Goal: Task Accomplishment & Management: Complete application form

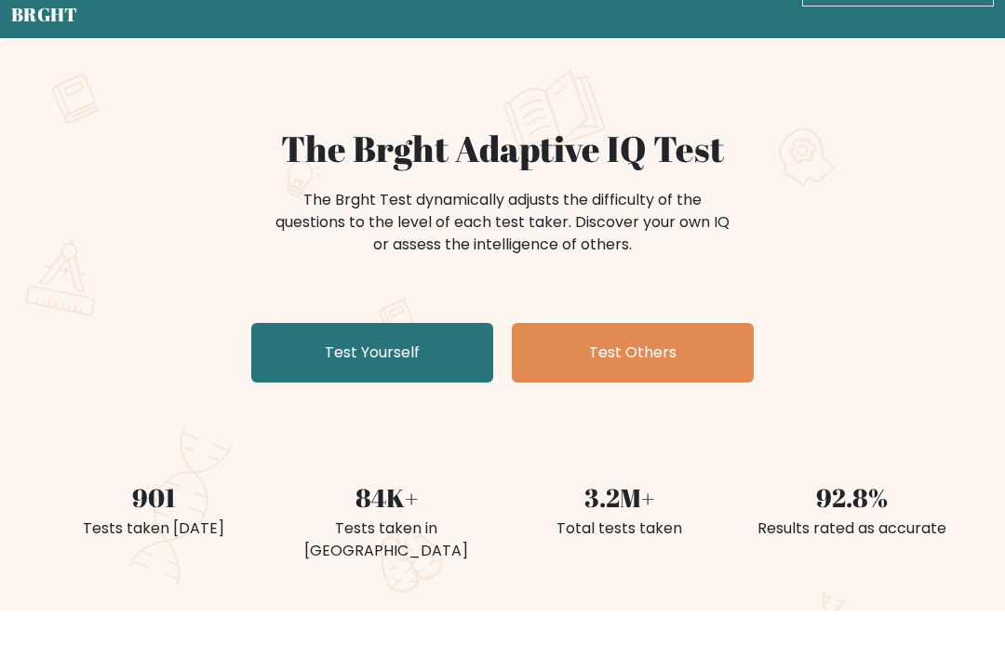
scroll to position [90, 0]
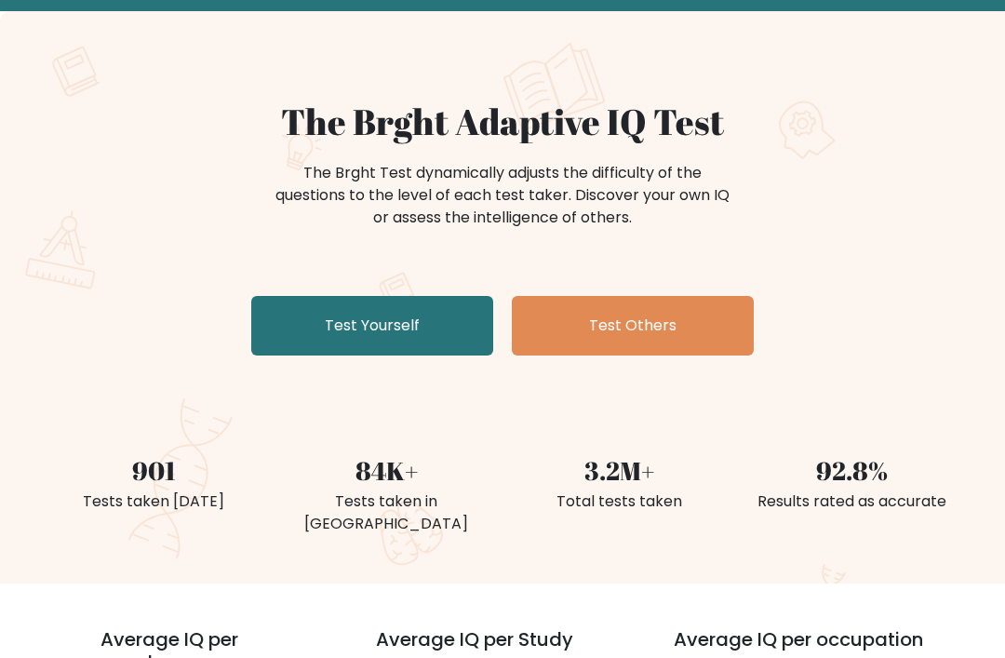
click at [289, 324] on link "Test Yourself" at bounding box center [372, 327] width 242 height 60
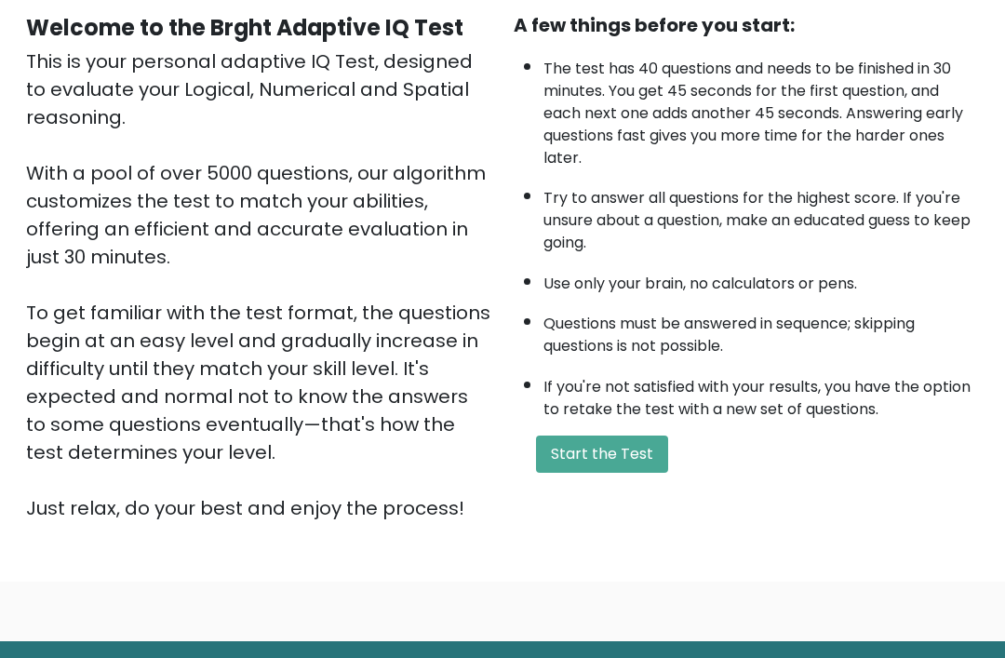
scroll to position [218, 0]
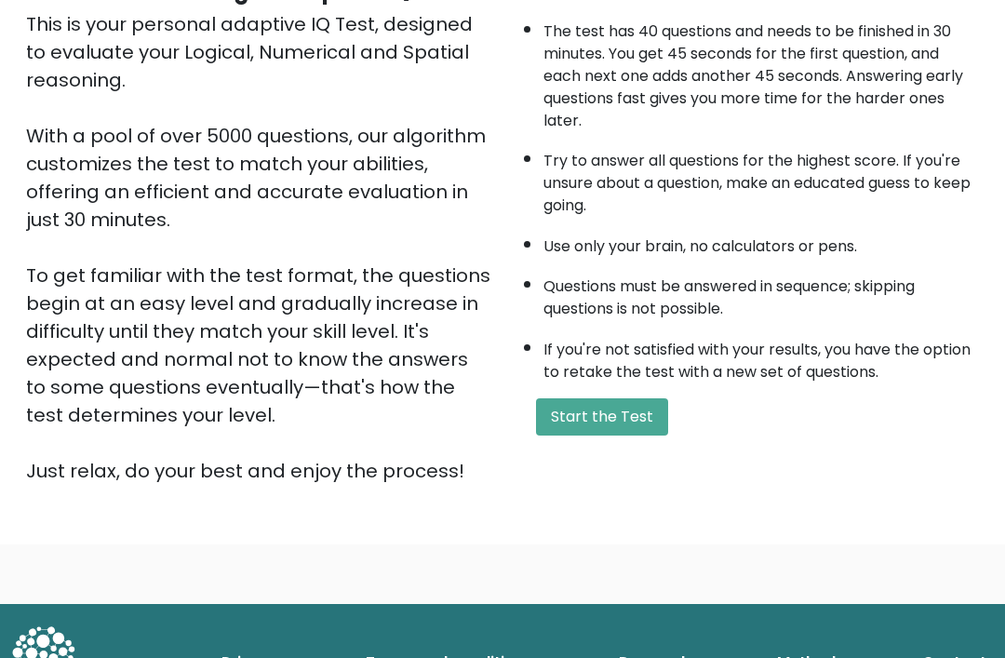
click at [647, 435] on button "Start the Test" at bounding box center [602, 416] width 132 height 37
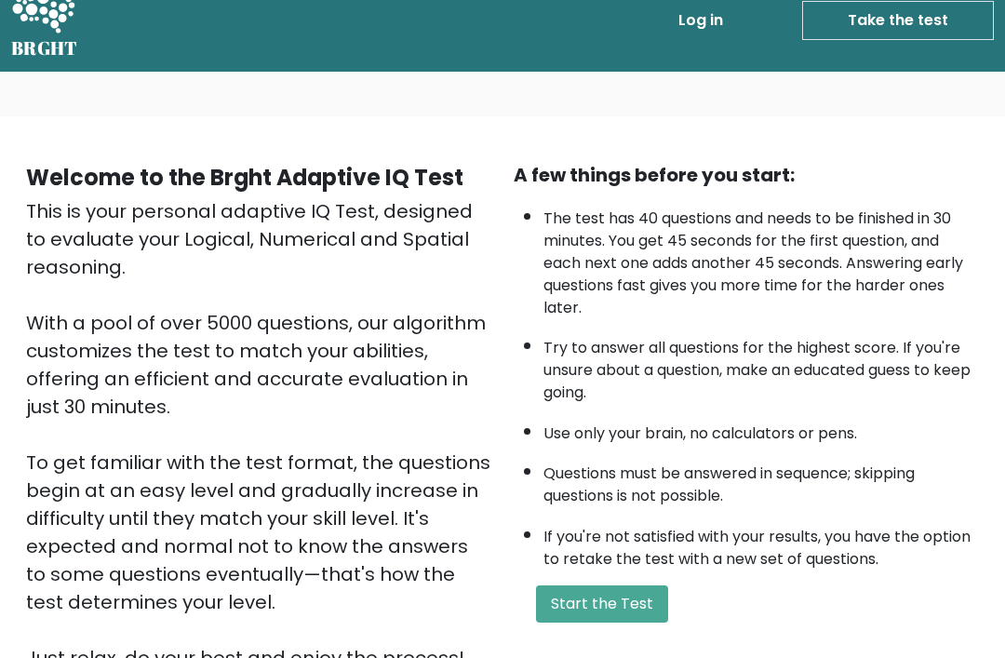
scroll to position [14, 0]
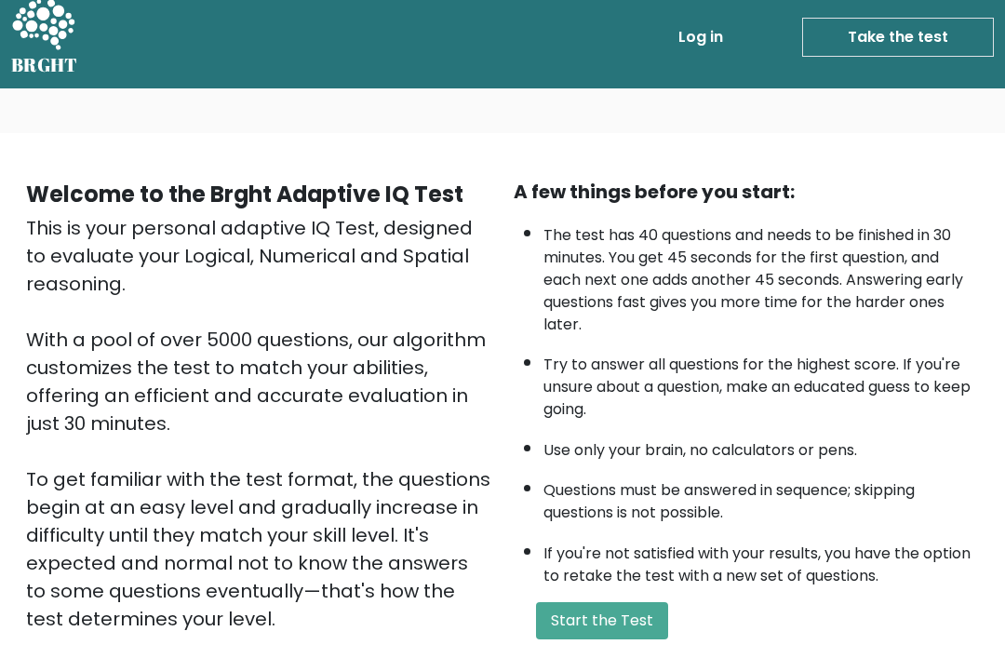
click at [1004, 244] on html "BRGHT BRGHT Log in Take the test Take the test Welcome to the Brght Adaptive IQ…" at bounding box center [502, 453] width 1005 height 935
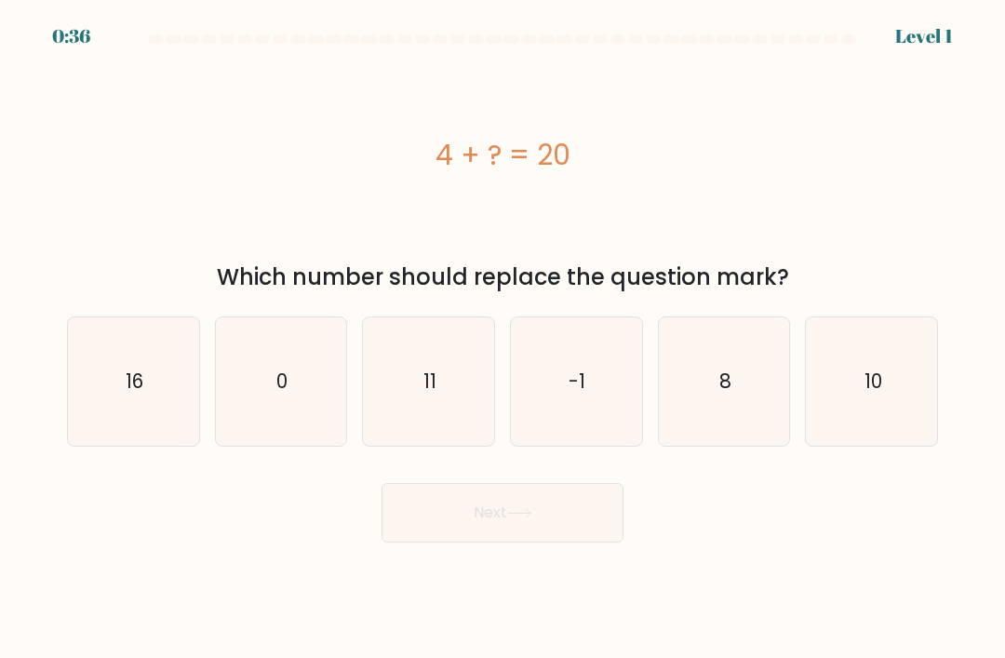
click at [156, 405] on icon "16" at bounding box center [133, 381] width 128 height 128
click at [502, 339] on input "a. 16" at bounding box center [502, 333] width 1 height 9
radio input "true"
click at [572, 531] on button "Next" at bounding box center [502, 513] width 242 height 60
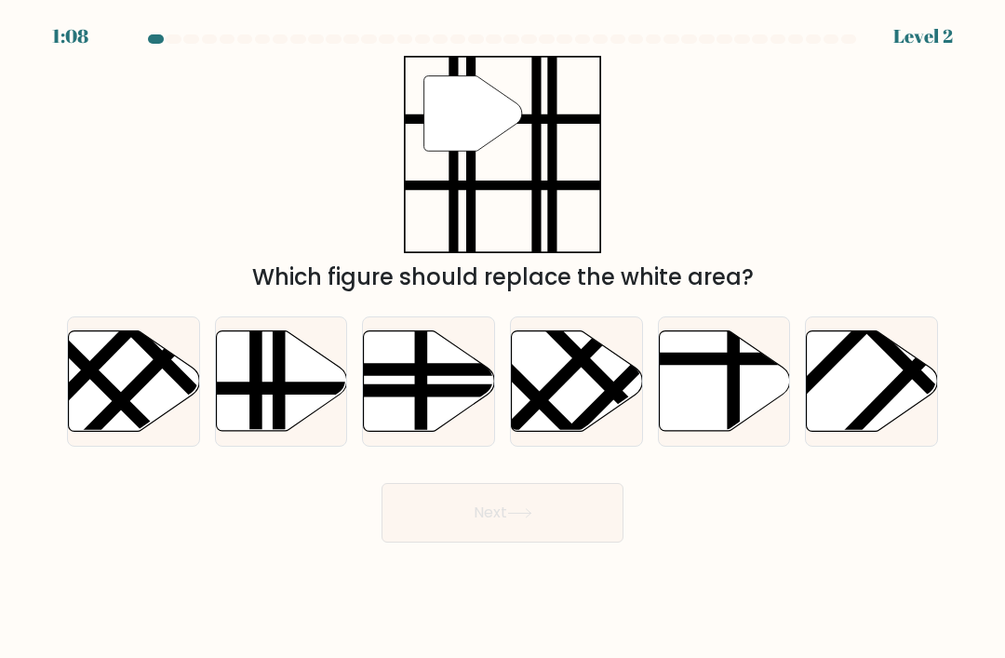
click at [315, 395] on icon at bounding box center [281, 381] width 131 height 100
click at [502, 339] on input "b." at bounding box center [502, 333] width 1 height 9
radio input "true"
click at [602, 533] on button "Next" at bounding box center [502, 513] width 242 height 60
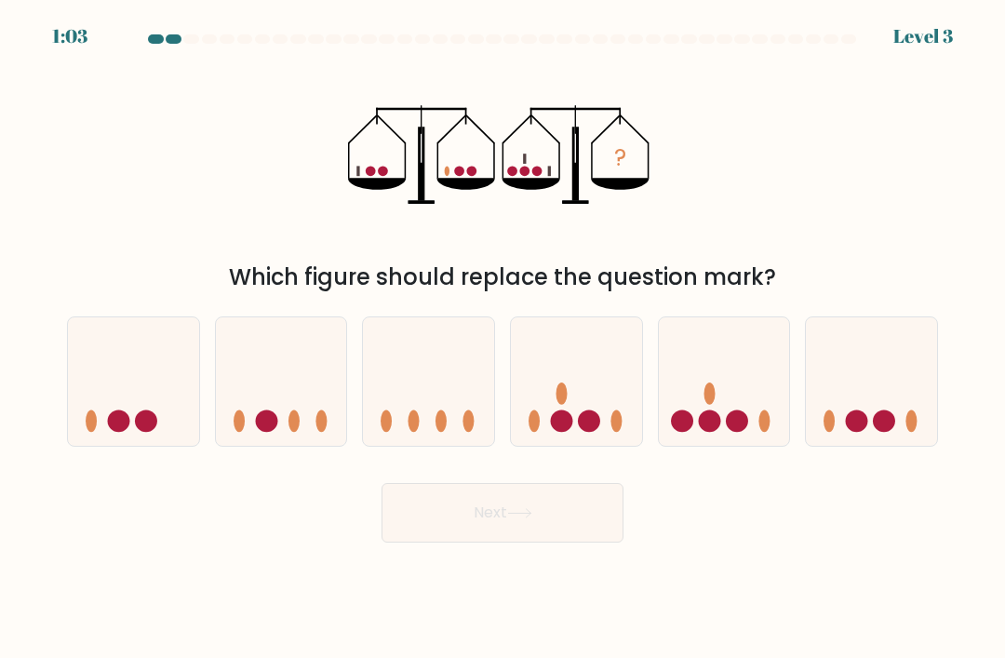
click at [727, 429] on icon at bounding box center [724, 381] width 131 height 109
click at [503, 339] on input "e." at bounding box center [502, 333] width 1 height 9
radio input "true"
click at [584, 531] on button "Next" at bounding box center [502, 513] width 242 height 60
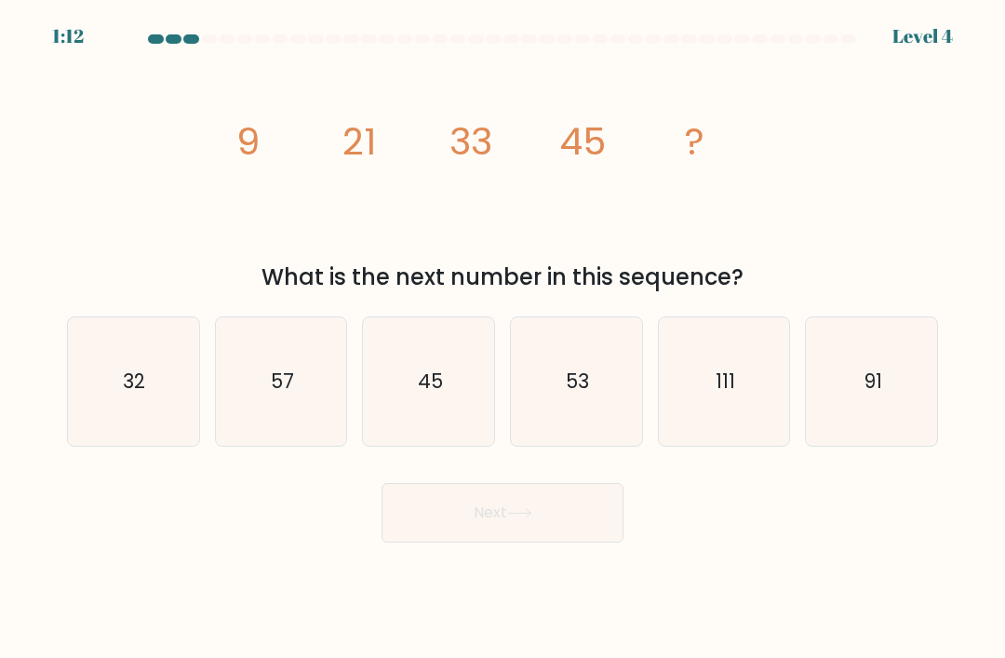
click at [291, 394] on text "57" at bounding box center [282, 380] width 23 height 27
click at [502, 339] on input "b. 57" at bounding box center [502, 333] width 1 height 9
radio input "true"
click at [568, 513] on button "Next" at bounding box center [502, 513] width 242 height 60
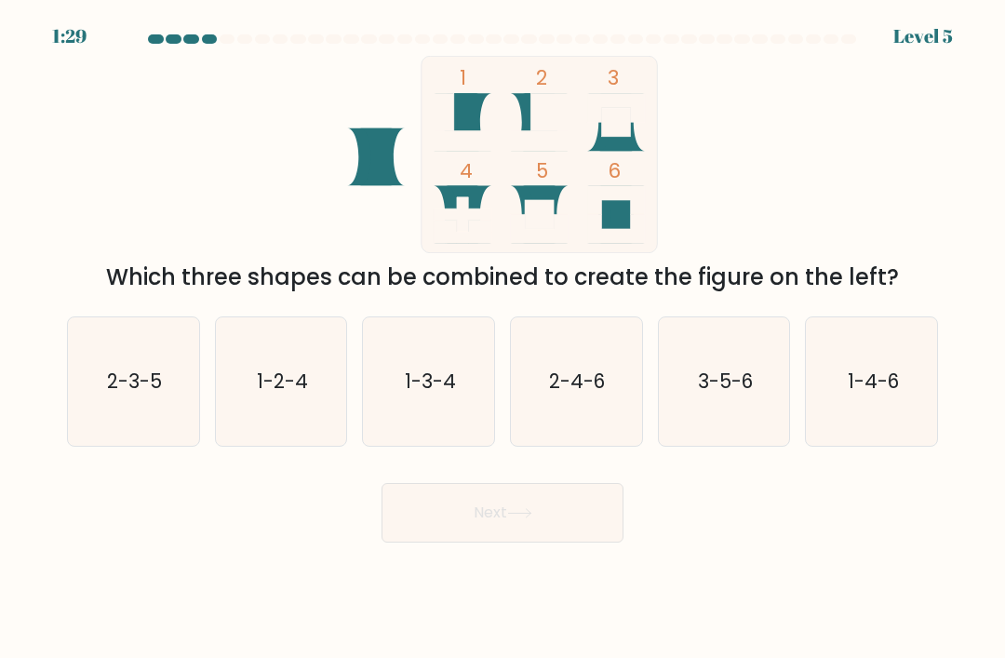
click at [722, 394] on text "3-5-6" at bounding box center [725, 380] width 55 height 27
click at [503, 339] on input "e. 3-5-6" at bounding box center [502, 333] width 1 height 9
radio input "true"
click at [540, 534] on button "Next" at bounding box center [502, 513] width 242 height 60
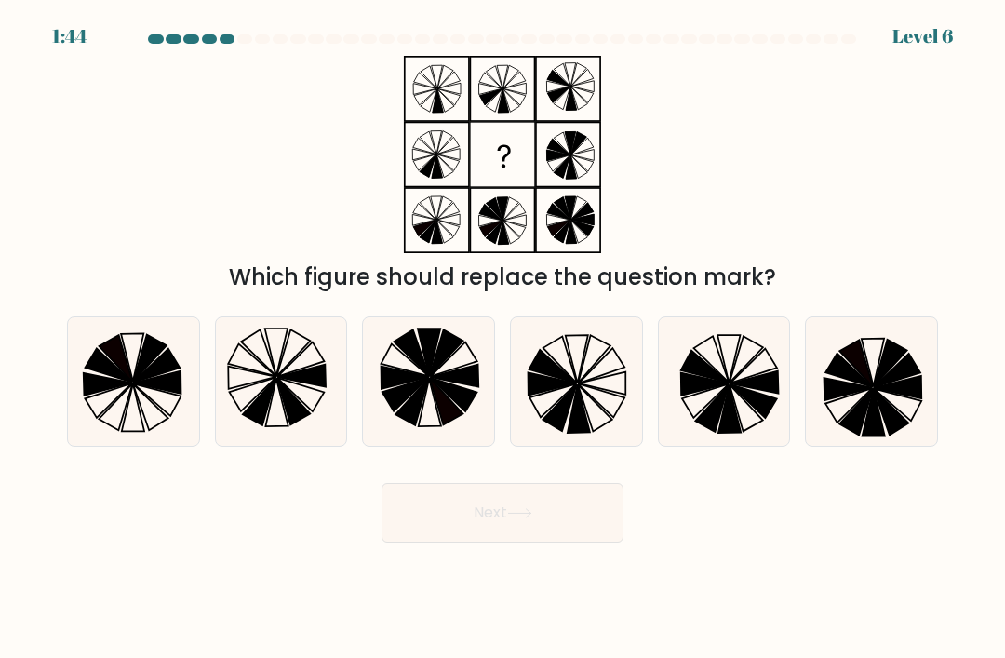
click at [593, 391] on icon at bounding box center [576, 381] width 128 height 128
click at [503, 339] on input "d." at bounding box center [502, 333] width 1 height 9
radio input "true"
click at [578, 531] on button "Next" at bounding box center [502, 513] width 242 height 60
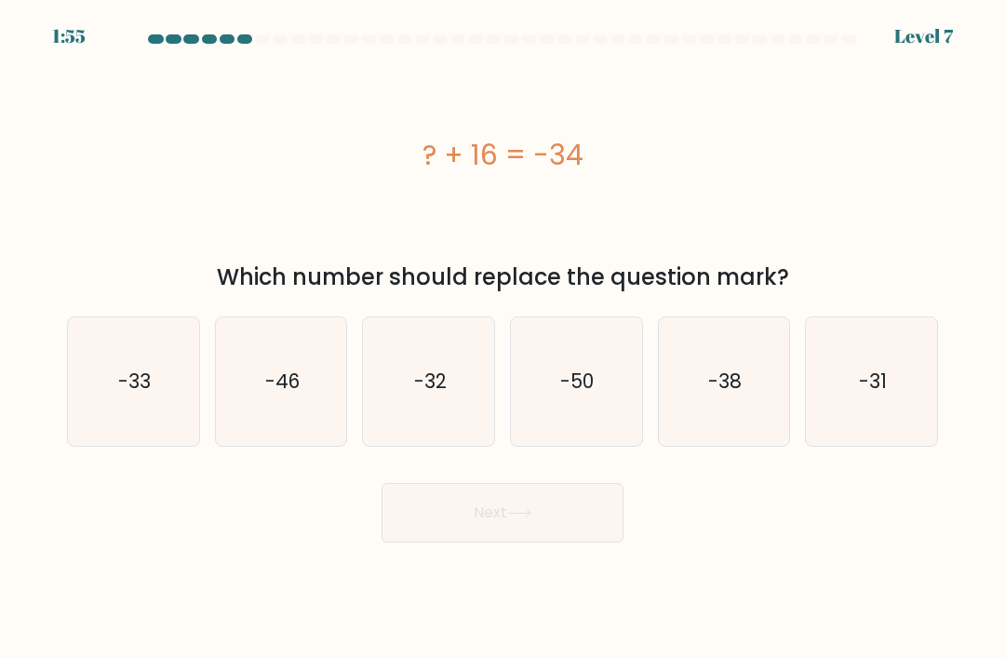
click at [589, 394] on text "-50" at bounding box center [577, 380] width 33 height 27
click at [503, 339] on input "d. -50" at bounding box center [502, 333] width 1 height 9
radio input "true"
click at [552, 530] on button "Next" at bounding box center [502, 513] width 242 height 60
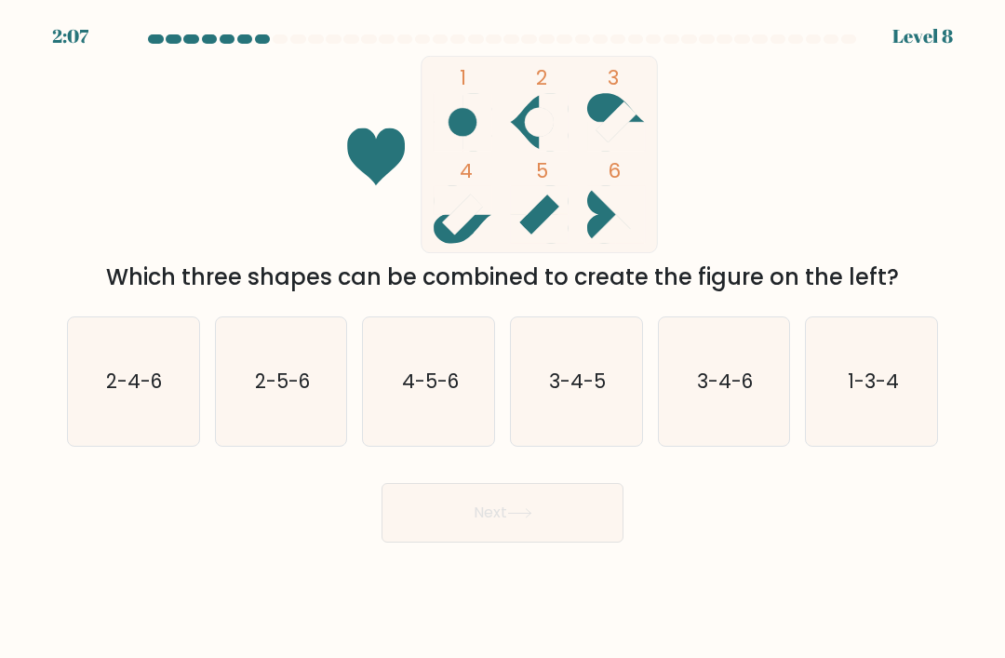
click at [587, 394] on text "3-4-5" at bounding box center [577, 380] width 57 height 27
click at [503, 339] on input "d. 3-4-5" at bounding box center [502, 333] width 1 height 9
radio input "true"
click at [550, 522] on button "Next" at bounding box center [502, 513] width 242 height 60
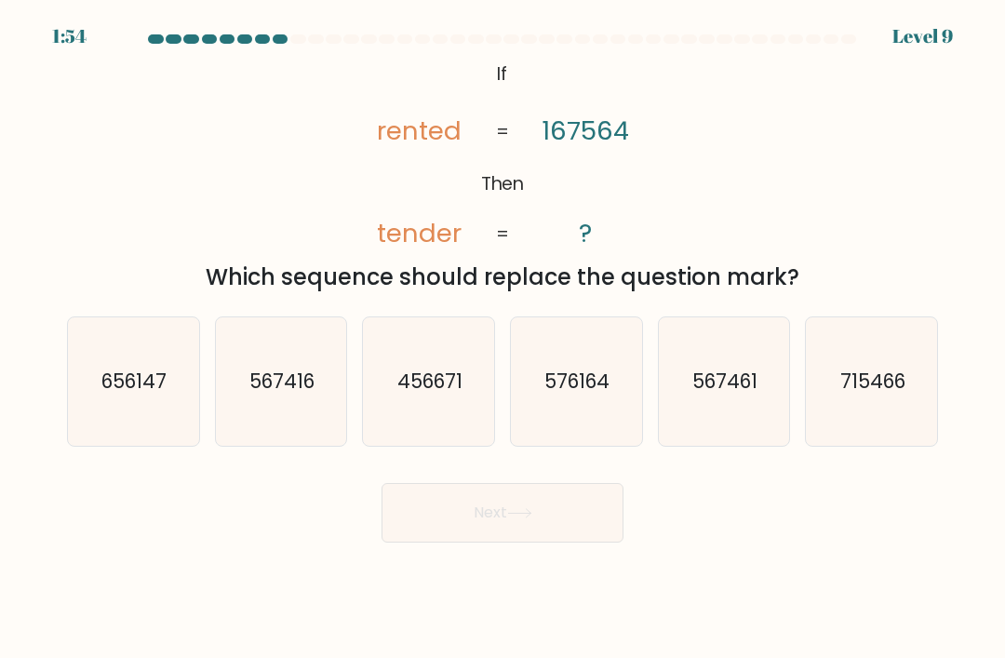
click at [729, 389] on text "567461" at bounding box center [724, 380] width 65 height 27
click at [503, 339] on input "e. 567461" at bounding box center [502, 333] width 1 height 9
radio input "true"
click at [542, 483] on button "Next" at bounding box center [502, 513] width 242 height 60
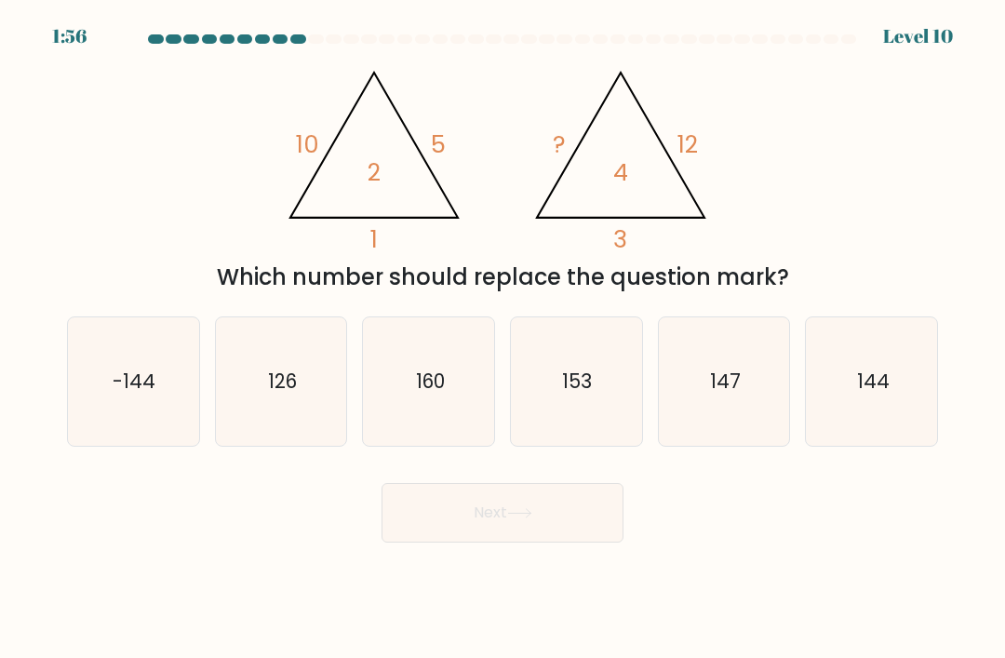
click at [884, 325] on icon "144" at bounding box center [871, 381] width 128 height 128
click at [503, 329] on input "f. 144" at bounding box center [502, 333] width 1 height 9
radio input "true"
click at [524, 508] on icon at bounding box center [519, 513] width 25 height 10
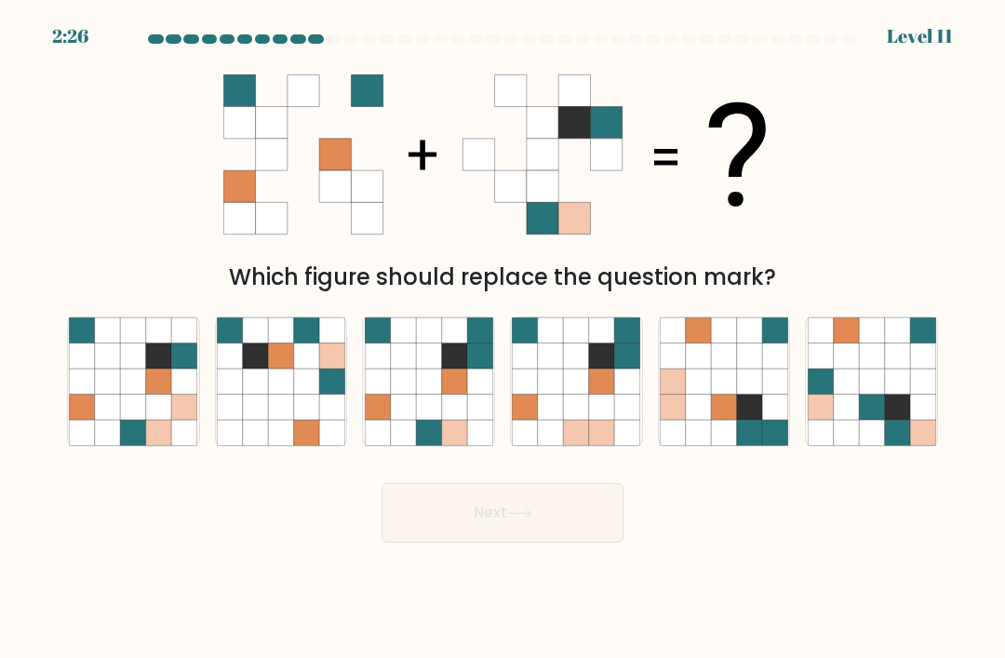
scroll to position [0, 0]
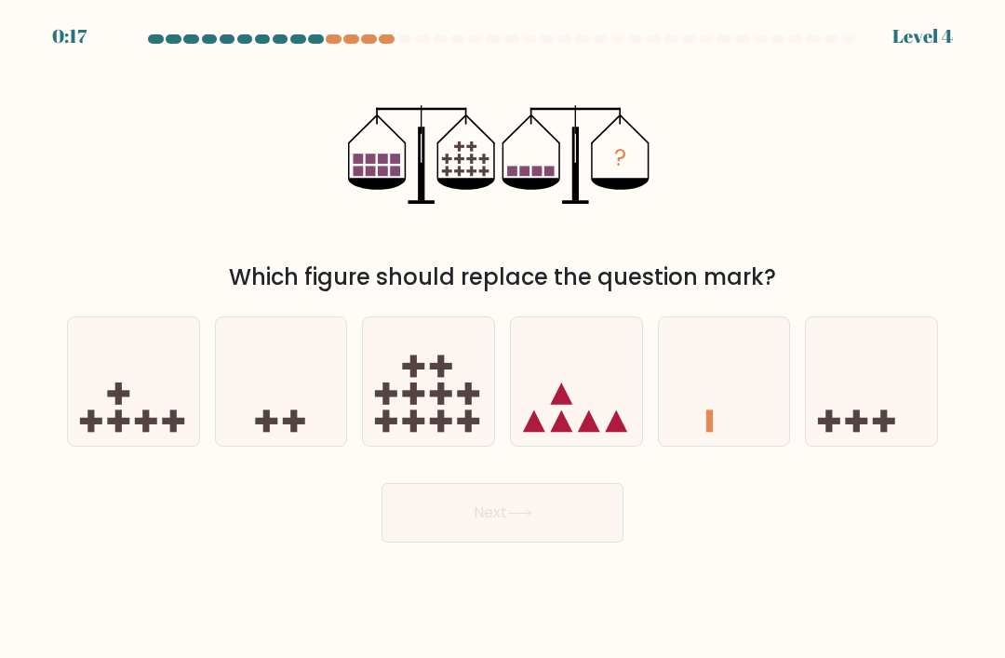
click at [145, 393] on icon at bounding box center [133, 381] width 131 height 109
click at [502, 339] on input "a." at bounding box center [502, 333] width 1 height 9
radio input "true"
click at [553, 535] on button "Next" at bounding box center [502, 513] width 242 height 60
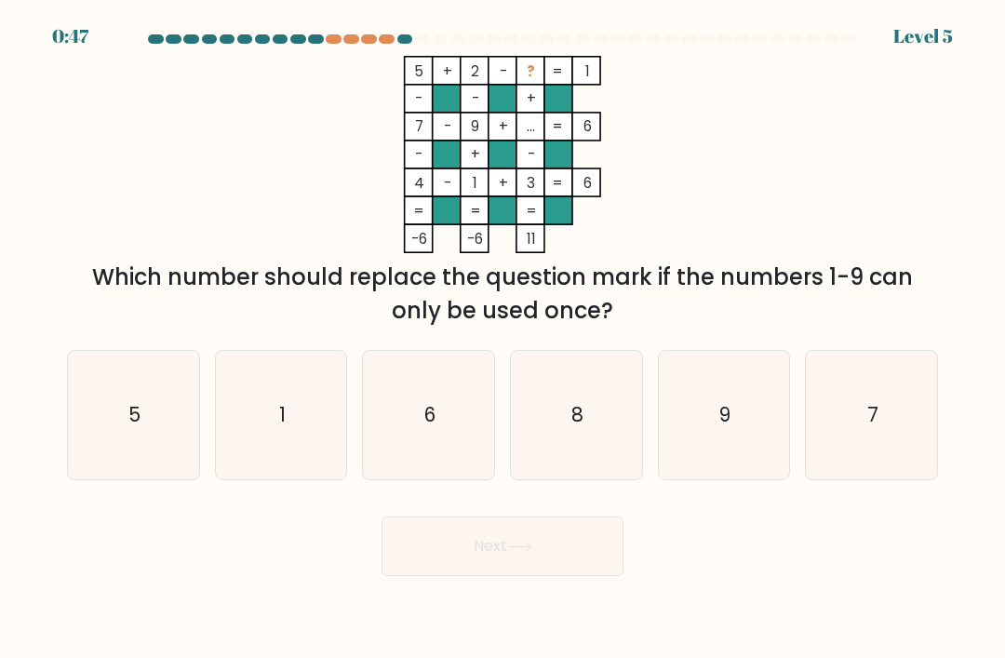
click at [406, 392] on icon "6" at bounding box center [429, 415] width 128 height 128
click at [502, 339] on input "c. 6" at bounding box center [502, 333] width 1 height 9
radio input "true"
click at [552, 539] on button "Next" at bounding box center [502, 546] width 242 height 60
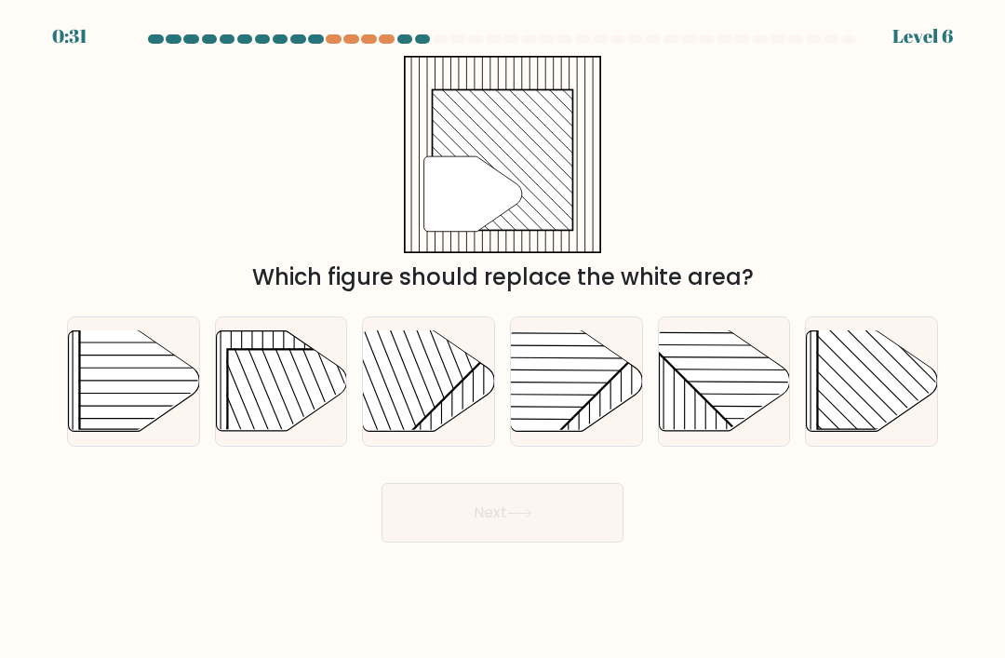
click at [859, 374] on rect at bounding box center [912, 336] width 188 height 188
click at [503, 339] on input "f." at bounding box center [502, 333] width 1 height 9
radio input "true"
click at [532, 529] on button "Next" at bounding box center [502, 513] width 242 height 60
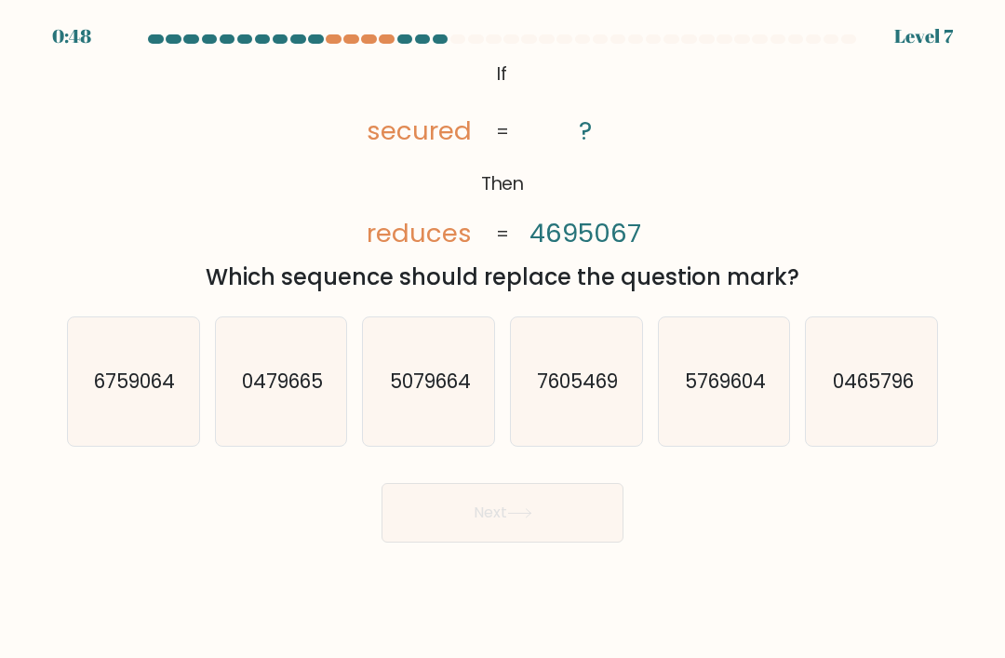
scroll to position [60, 0]
click at [580, 367] on text "7605469" at bounding box center [577, 380] width 81 height 27
click at [503, 329] on input "d. 7605469" at bounding box center [502, 333] width 1 height 9
radio input "true"
click at [531, 508] on icon at bounding box center [519, 513] width 25 height 10
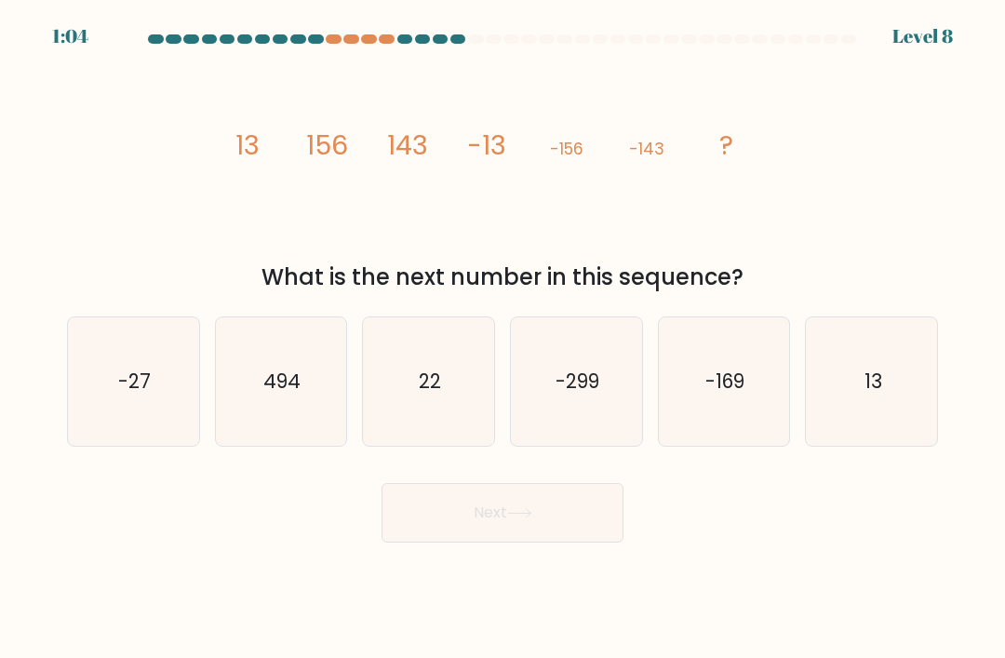
click at [875, 367] on text "13" at bounding box center [872, 380] width 18 height 27
click at [503, 339] on input "f. 13" at bounding box center [502, 333] width 1 height 9
radio input "true"
click at [529, 483] on button "Next" at bounding box center [502, 513] width 242 height 60
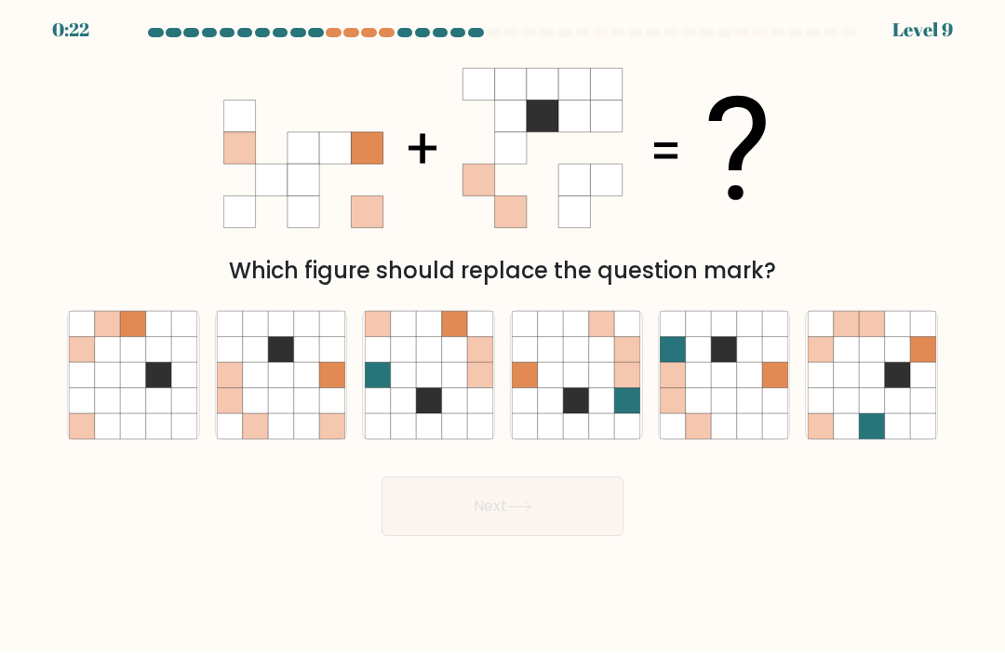
scroll to position [0, 0]
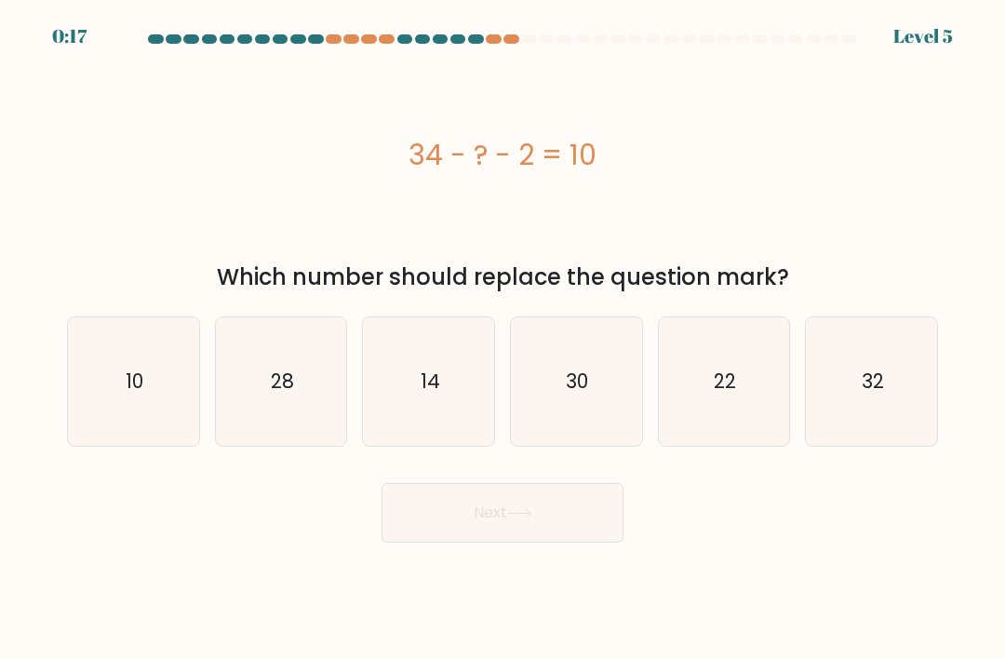
click at [733, 394] on text "22" at bounding box center [724, 380] width 22 height 27
click at [503, 339] on input "e. 22" at bounding box center [502, 333] width 1 height 9
radio input "true"
click at [525, 517] on icon at bounding box center [519, 513] width 22 height 8
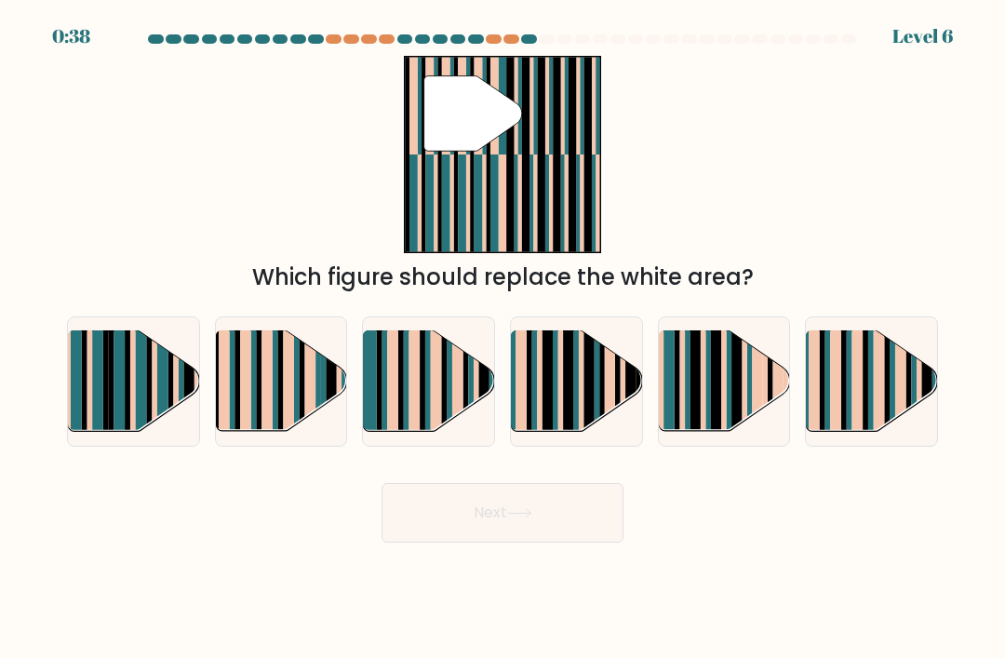
click at [253, 372] on rect at bounding box center [254, 370] width 6 height 129
click at [502, 339] on input "b." at bounding box center [502, 333] width 1 height 9
radio input "true"
click at [500, 525] on button "Next" at bounding box center [502, 513] width 242 height 60
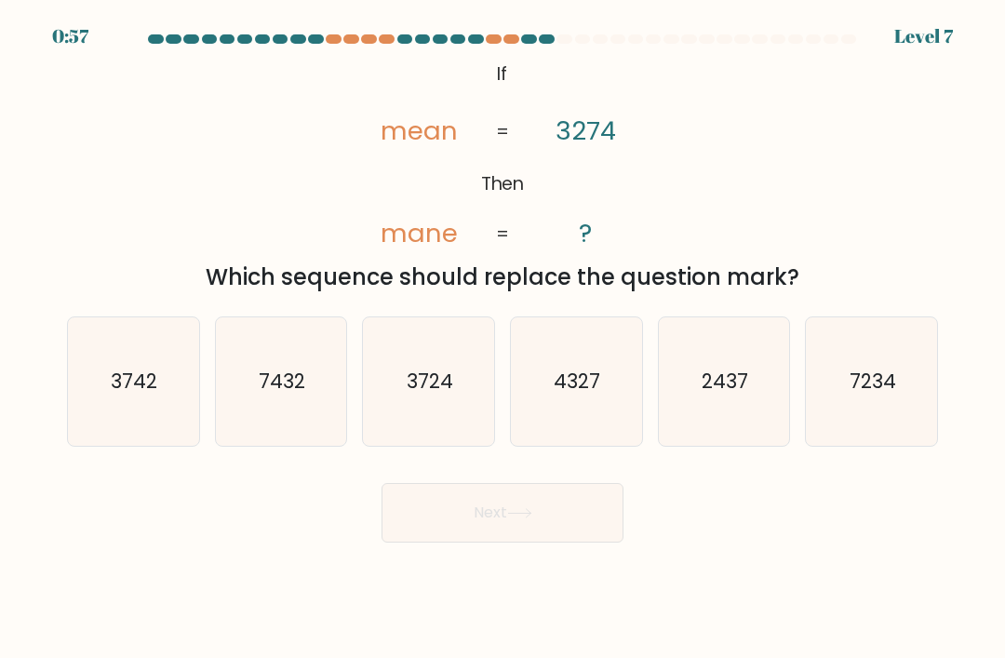
click at [128, 394] on text "3742" at bounding box center [135, 380] width 47 height 27
click at [502, 339] on input "a. 3742" at bounding box center [502, 333] width 1 height 9
radio input "true"
click at [556, 518] on button "Next" at bounding box center [502, 513] width 242 height 60
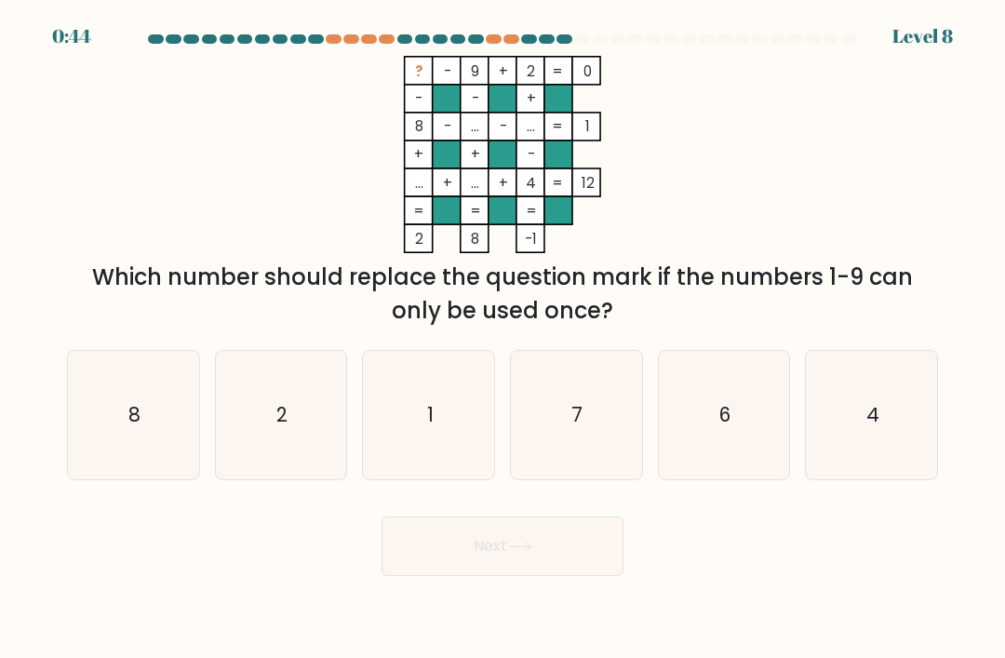
scroll to position [13, 0]
click at [591, 448] on icon "7" at bounding box center [576, 415] width 128 height 128
click at [503, 339] on input "d. 7" at bounding box center [502, 333] width 1 height 9
radio input "true"
click at [550, 552] on button "Next" at bounding box center [502, 546] width 242 height 60
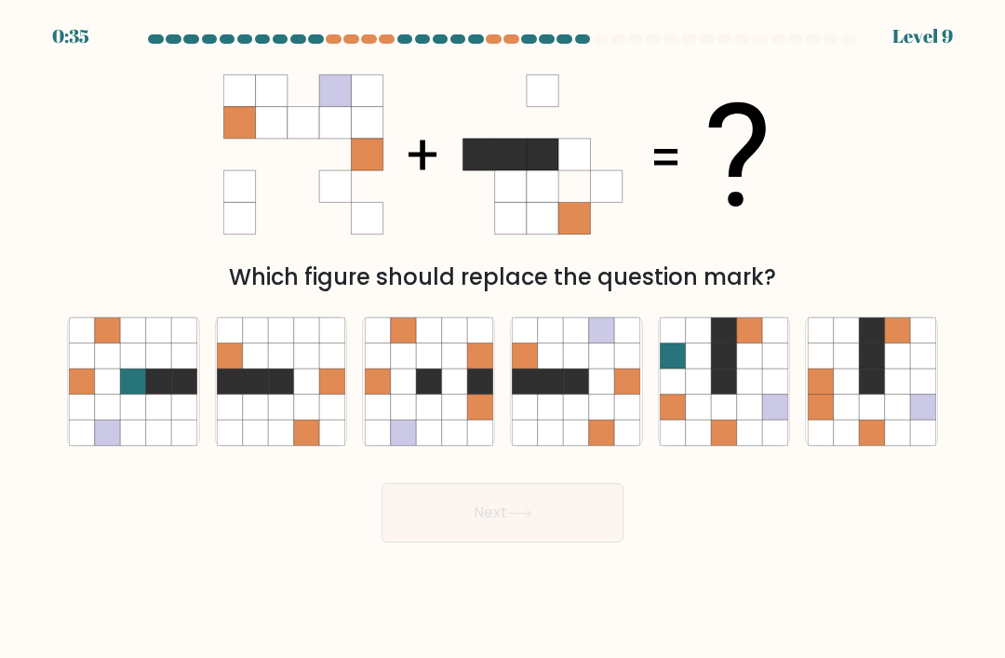
click at [594, 366] on icon at bounding box center [601, 355] width 25 height 25
click at [503, 339] on input "d." at bounding box center [502, 333] width 1 height 9
radio input "true"
click at [546, 520] on button "Next" at bounding box center [502, 513] width 242 height 60
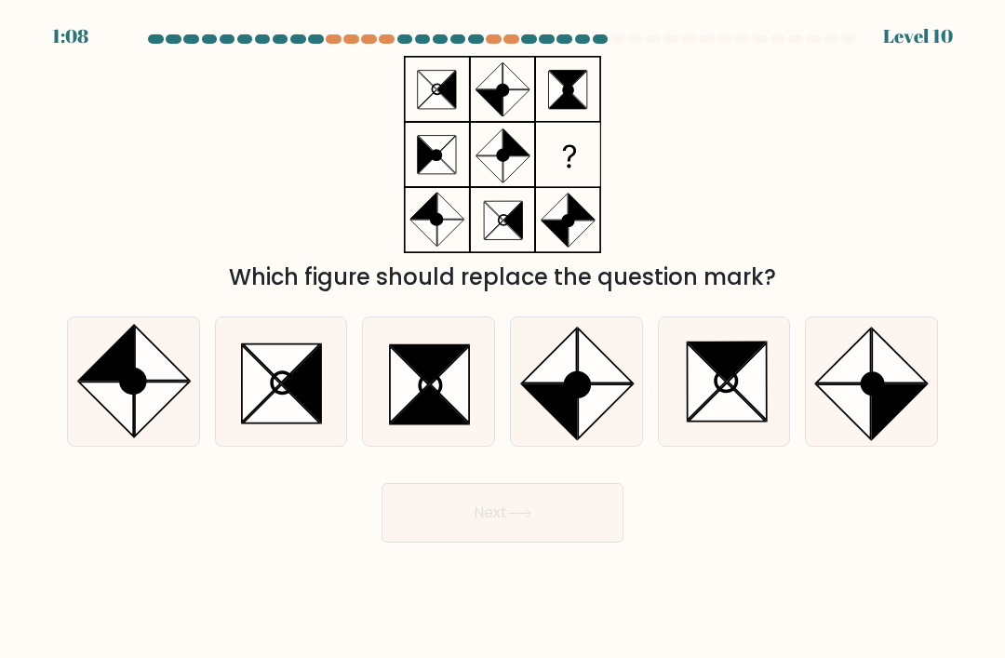
scroll to position [60, 0]
